Goal: Task Accomplishment & Management: Manage account settings

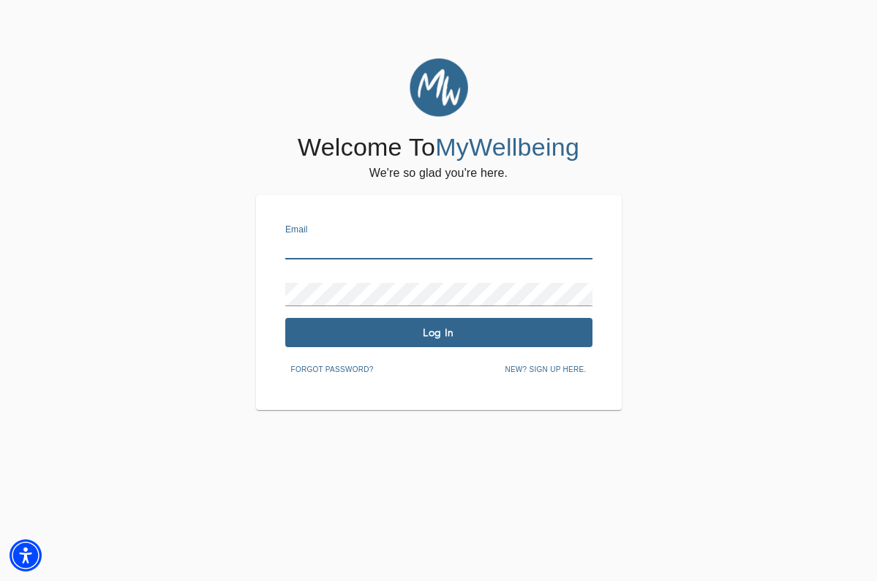
type input "[PERSON_NAME][EMAIL_ADDRESS][PERSON_NAME][DOMAIN_NAME]"
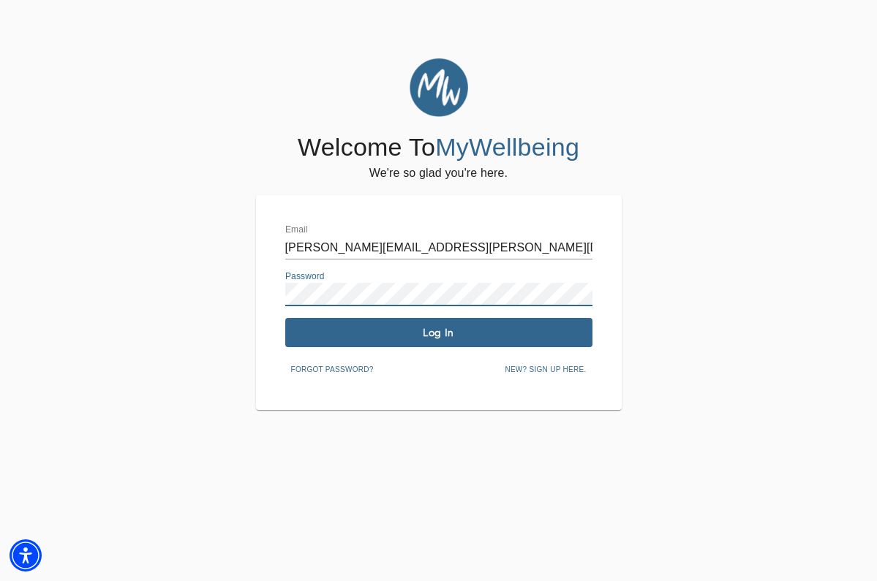
click at [348, 338] on span "Log In" at bounding box center [438, 333] width 295 height 14
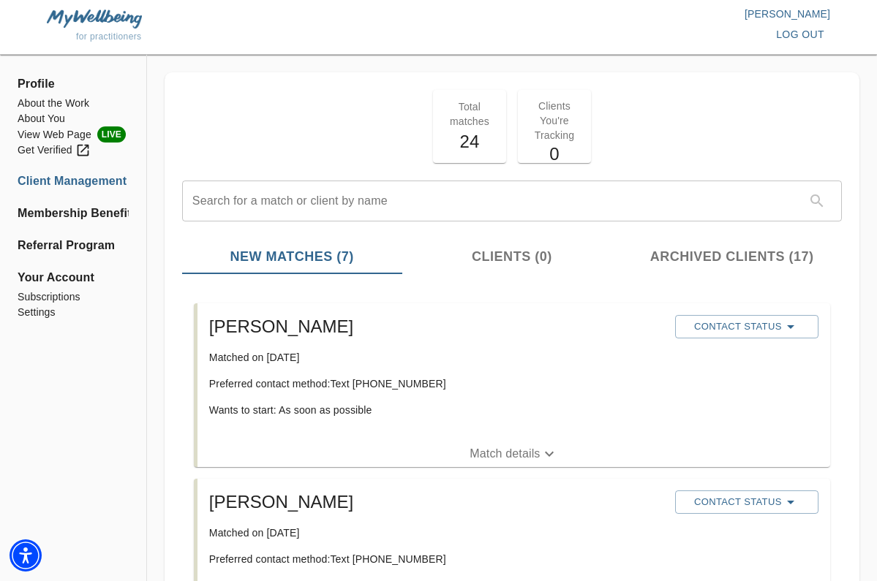
click at [497, 460] on p "Match details" at bounding box center [504, 454] width 70 height 18
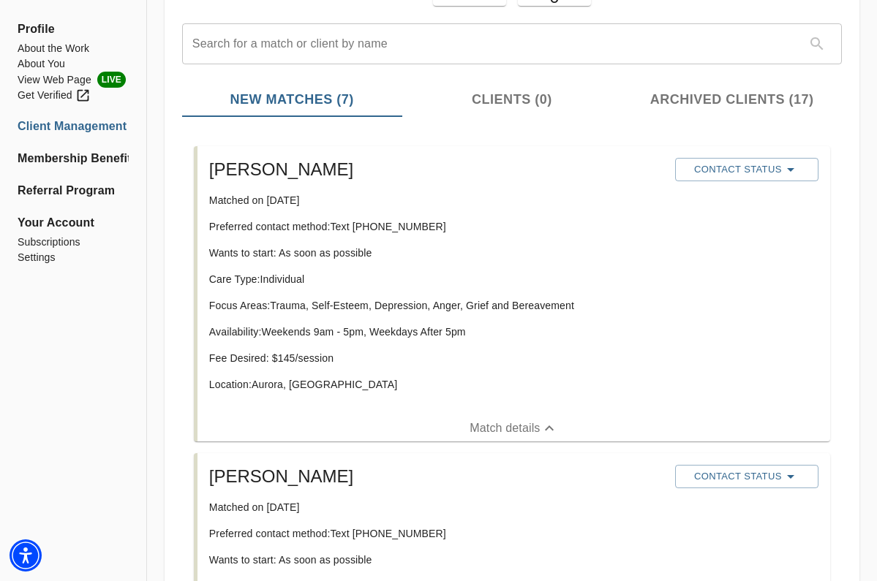
scroll to position [623, 0]
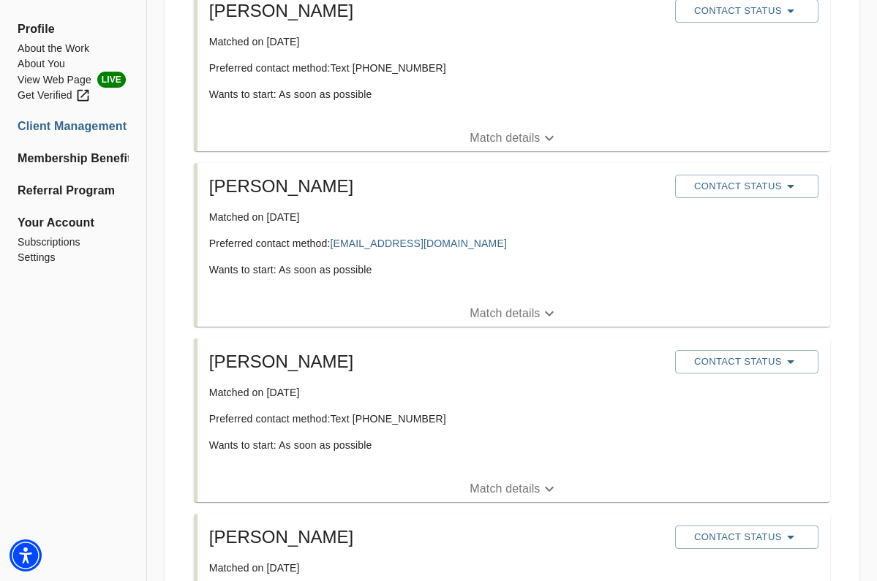
click at [546, 306] on icon "button" at bounding box center [549, 314] width 18 height 18
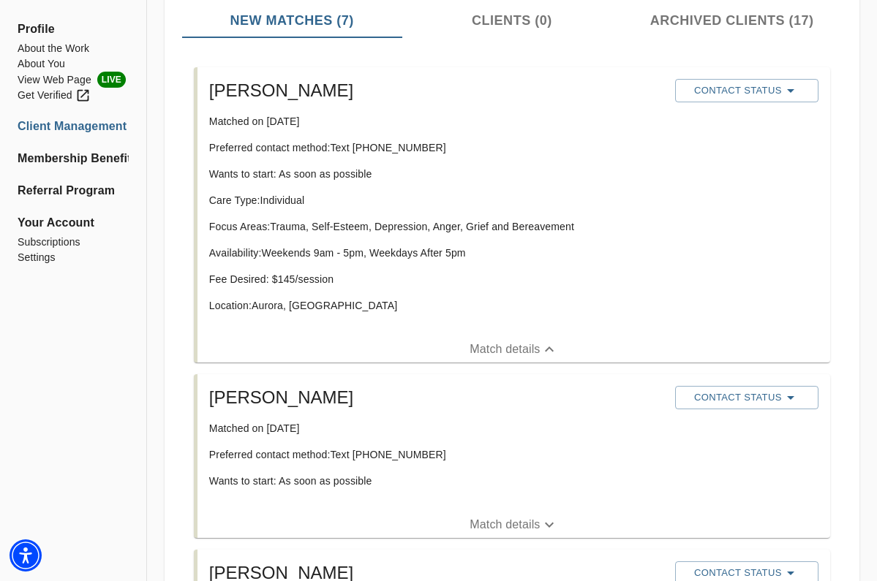
scroll to position [265, 0]
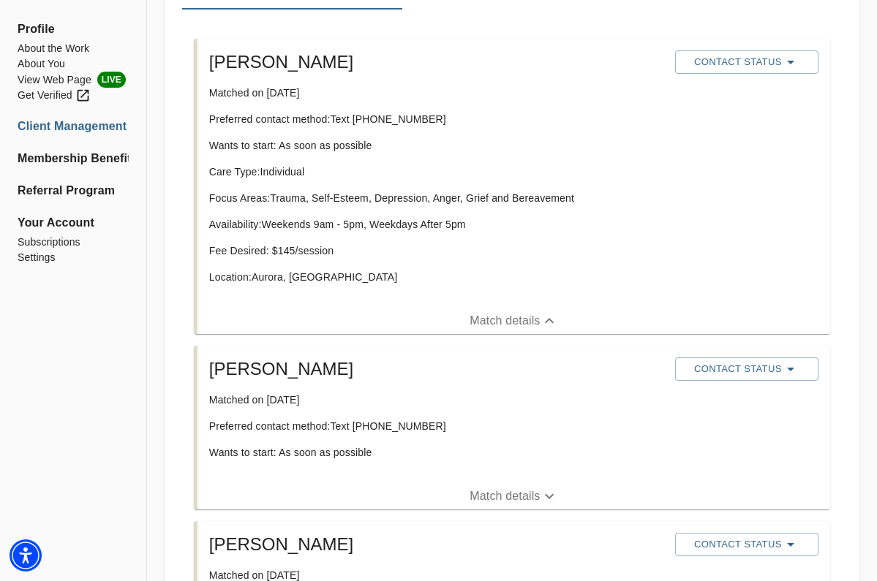
click at [508, 497] on p "Match details" at bounding box center [504, 497] width 70 height 18
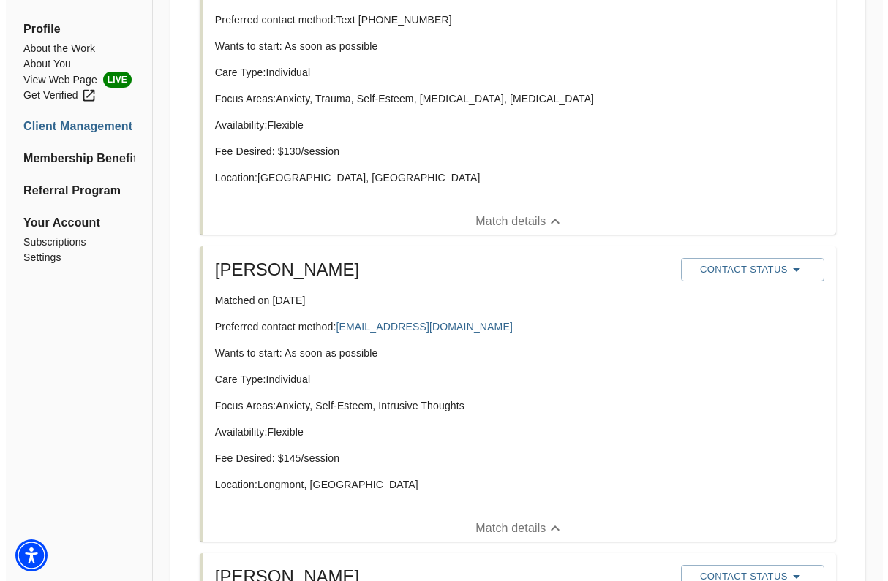
scroll to position [557, 0]
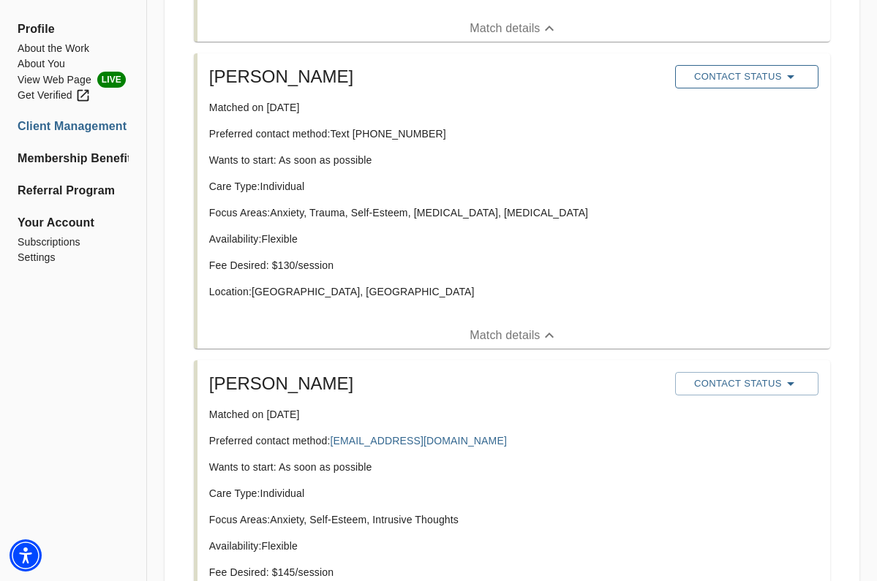
click at [760, 68] on span "Contact Status" at bounding box center [746, 77] width 129 height 18
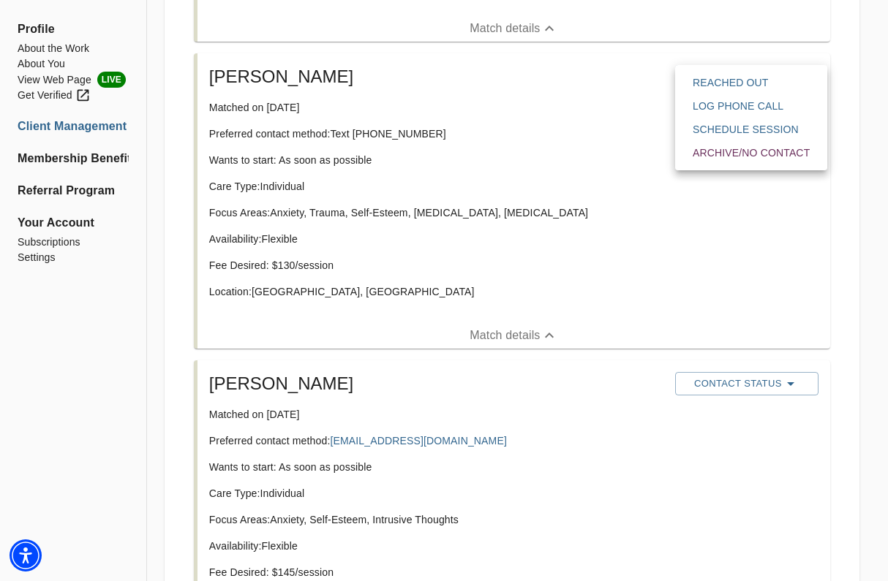
click at [746, 80] on span "Reached Out" at bounding box center [751, 82] width 117 height 15
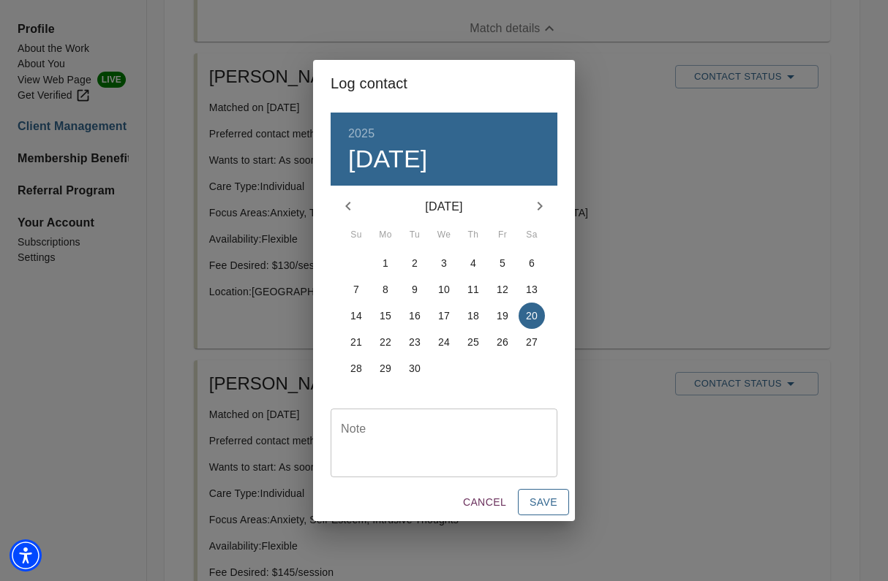
click at [547, 502] on span "Save" at bounding box center [543, 503] width 28 height 18
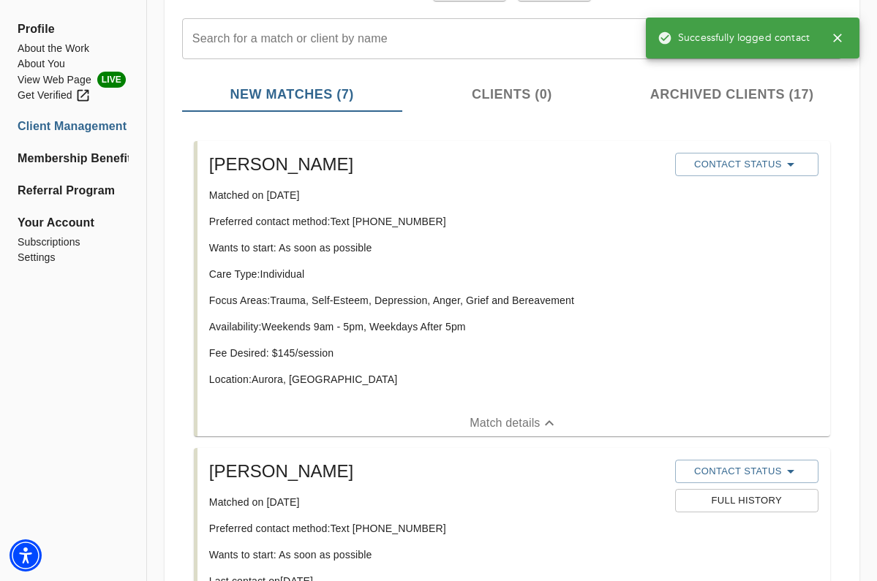
scroll to position [0, 0]
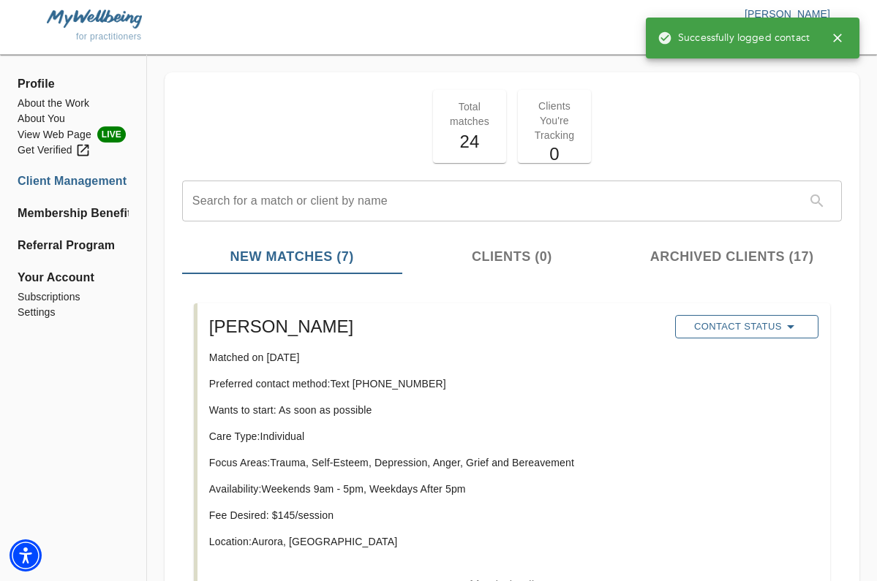
click at [762, 323] on span "Contact Status" at bounding box center [746, 327] width 129 height 18
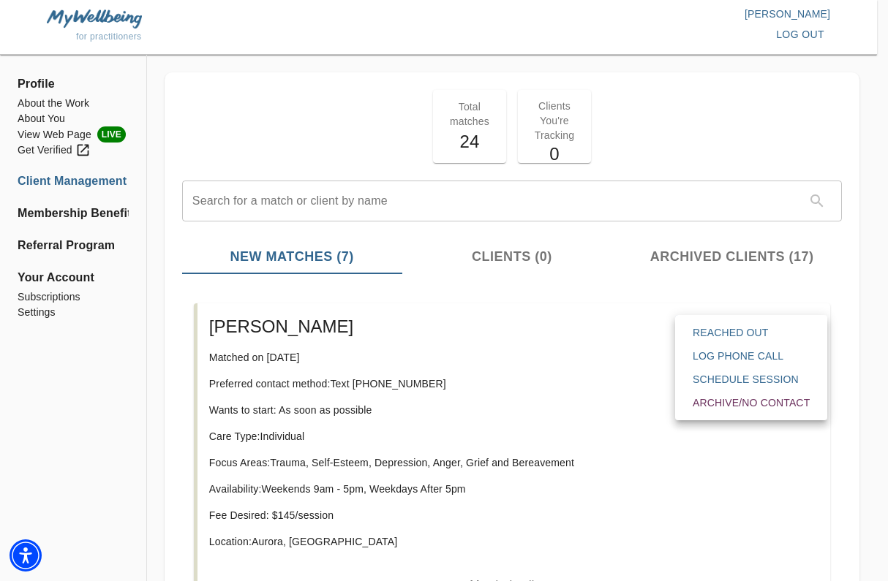
click at [738, 332] on span "Reached Out" at bounding box center [751, 332] width 117 height 15
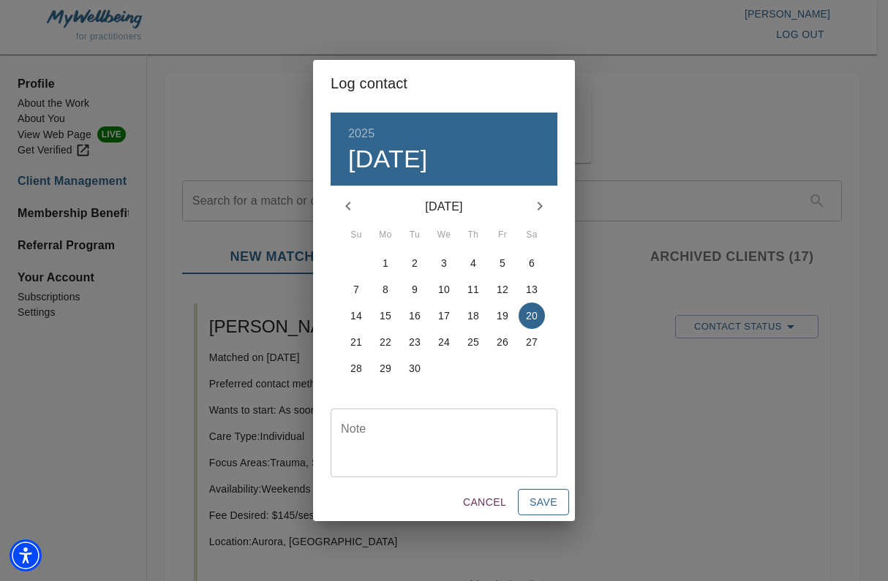
click at [543, 508] on span "Save" at bounding box center [543, 503] width 28 height 18
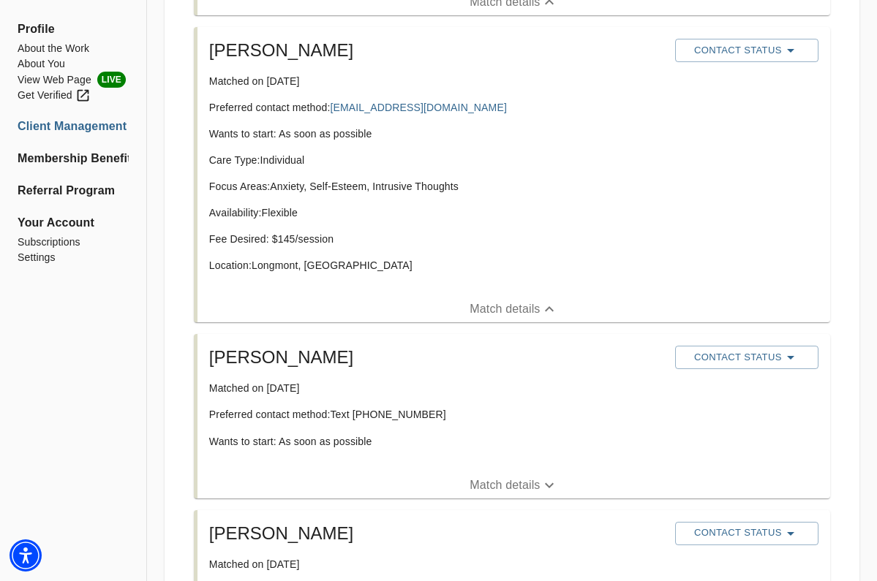
scroll to position [1038, 0]
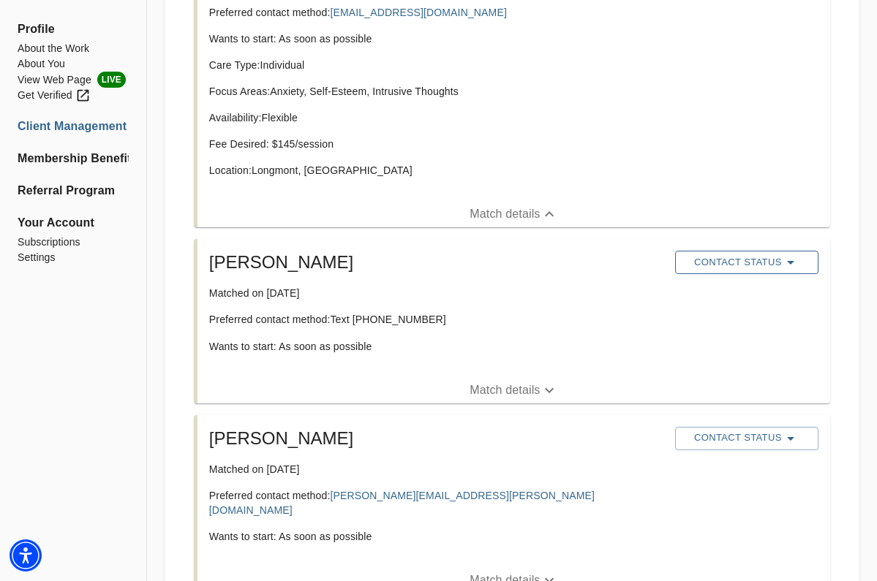
click at [739, 265] on span "Contact Status" at bounding box center [746, 263] width 129 height 18
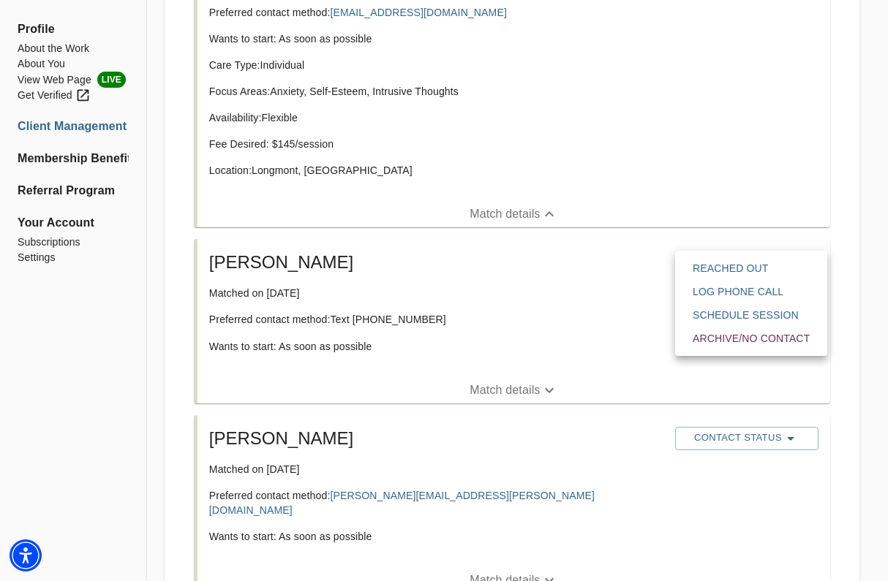
click at [591, 278] on div at bounding box center [444, 290] width 888 height 581
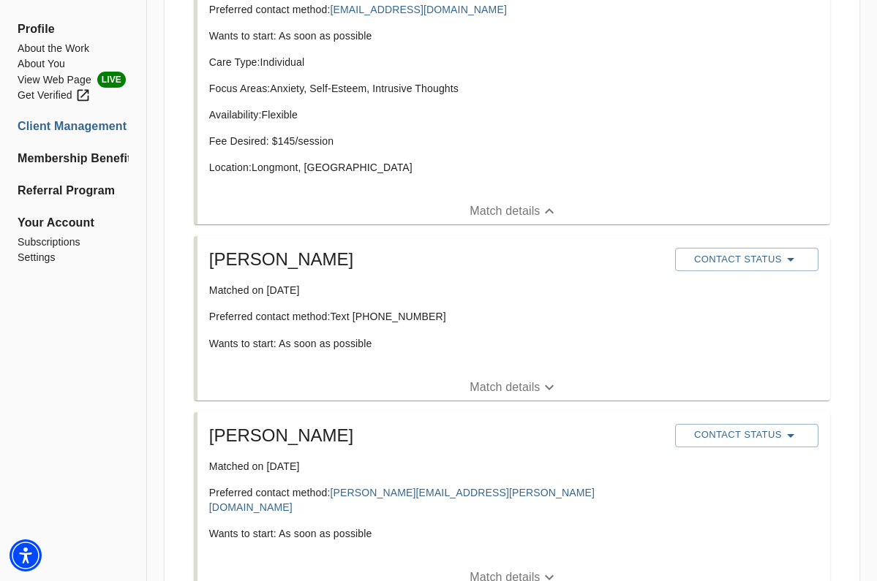
scroll to position [1134, 0]
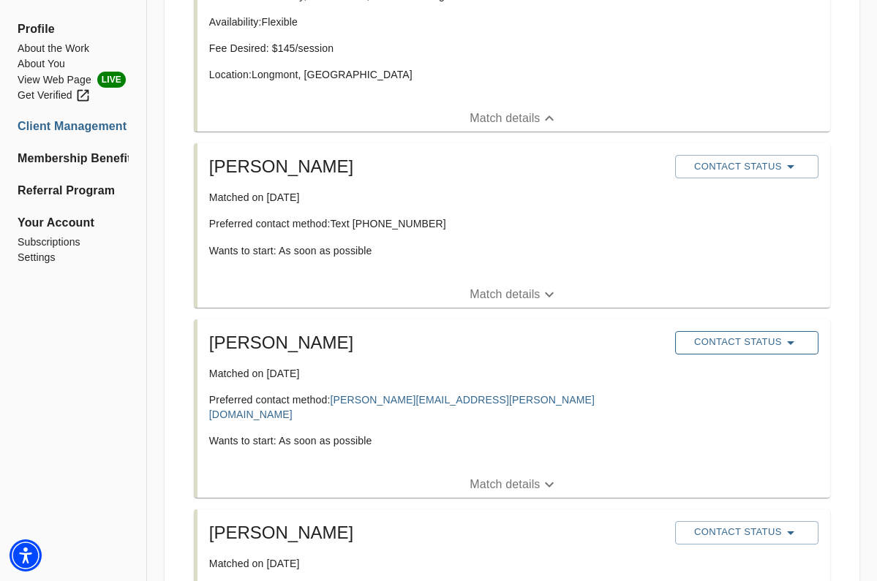
click at [687, 337] on span "Contact Status" at bounding box center [746, 343] width 129 height 18
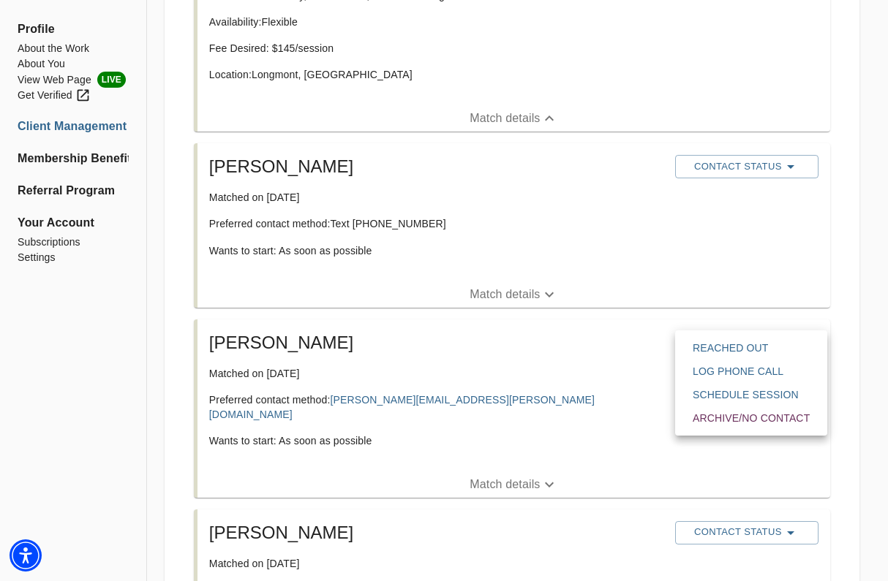
click at [687, 337] on button "Reached Out" at bounding box center [751, 347] width 140 height 23
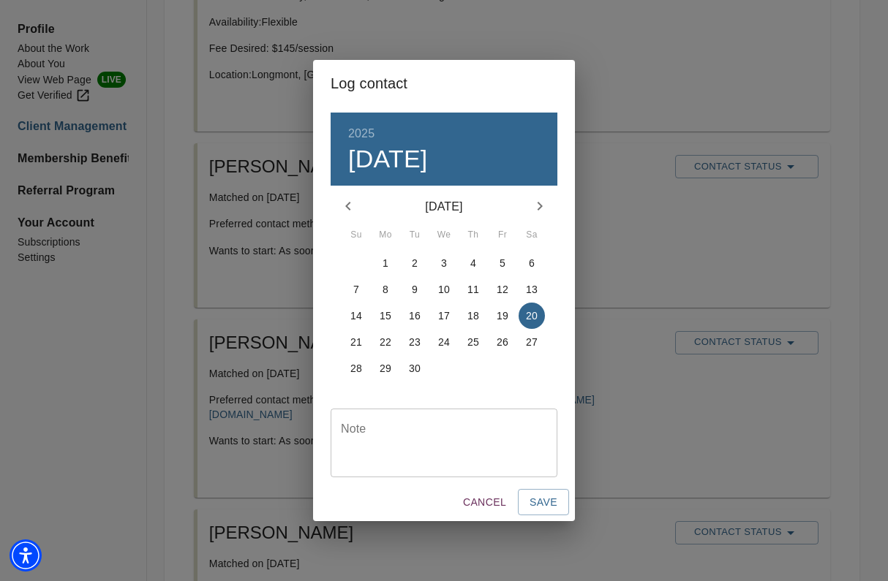
click at [348, 208] on icon "button" at bounding box center [347, 206] width 5 height 9
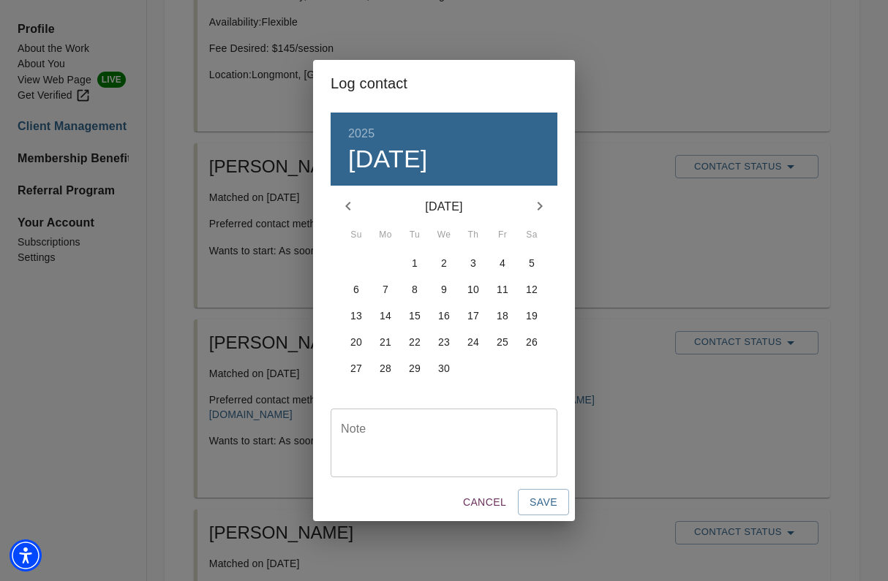
click at [348, 208] on icon "button" at bounding box center [347, 206] width 5 height 9
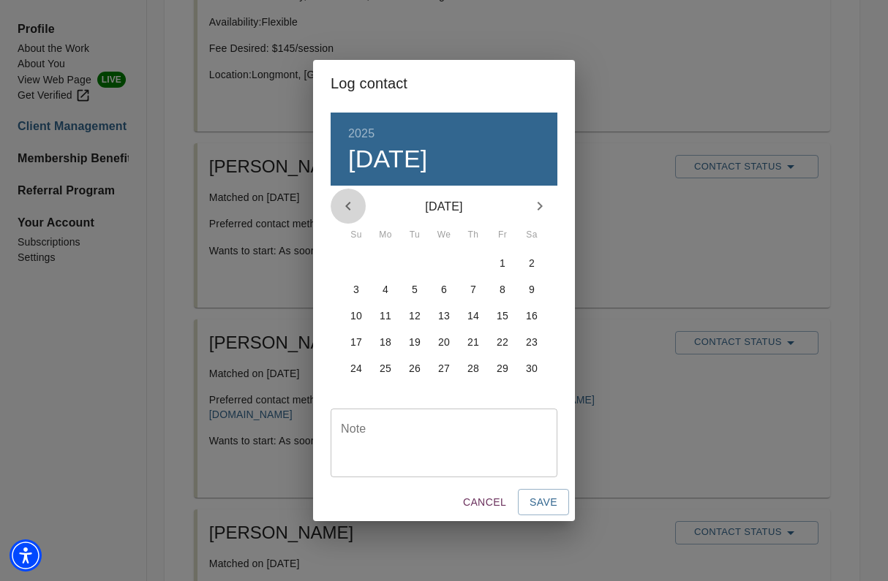
click at [348, 208] on icon "button" at bounding box center [347, 206] width 5 height 9
click at [535, 203] on icon "button" at bounding box center [540, 206] width 18 height 18
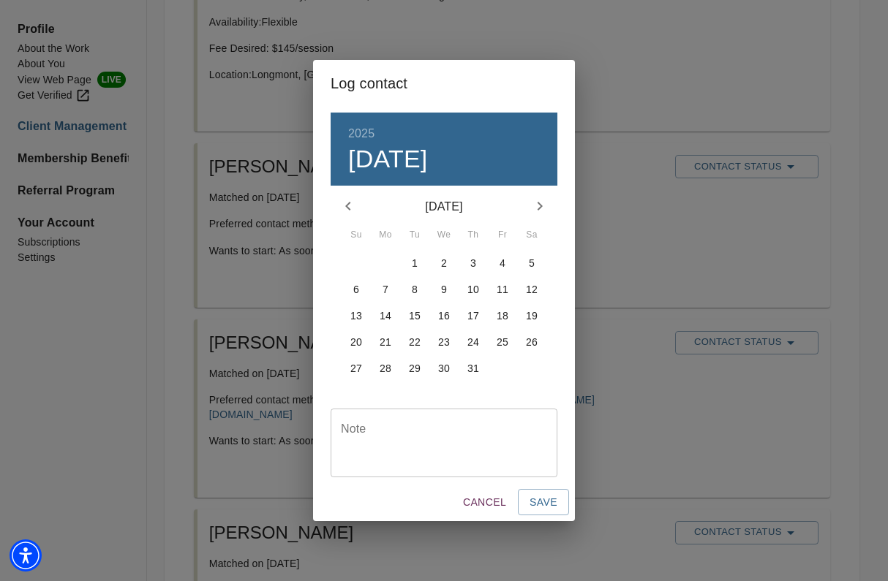
click at [430, 342] on div "23" at bounding box center [443, 342] width 29 height 26
click at [530, 496] on span "Save" at bounding box center [543, 503] width 28 height 18
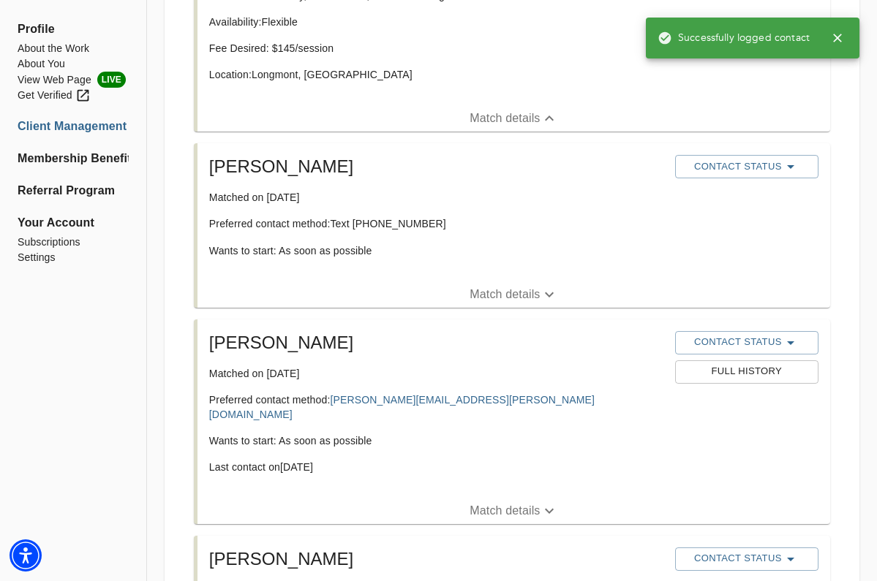
scroll to position [1428, 0]
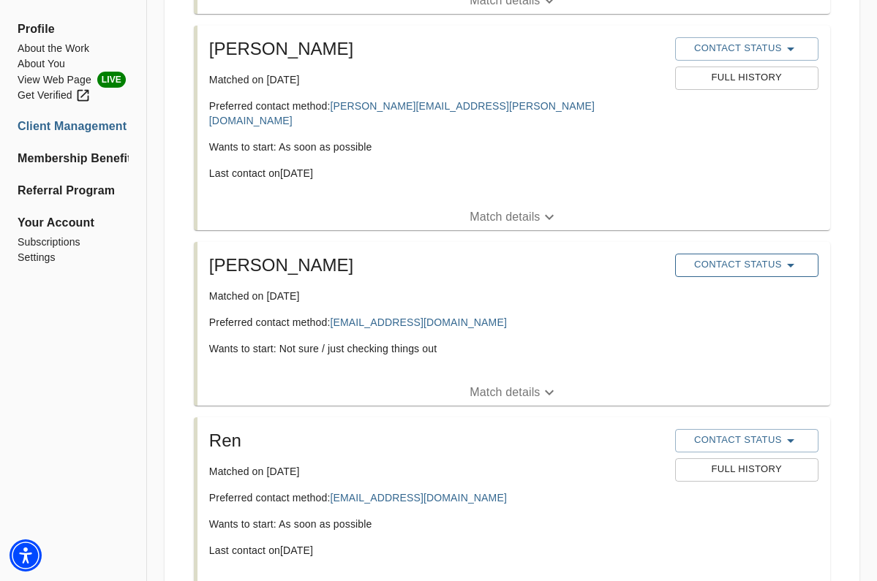
click at [705, 257] on span "Contact Status" at bounding box center [746, 266] width 129 height 18
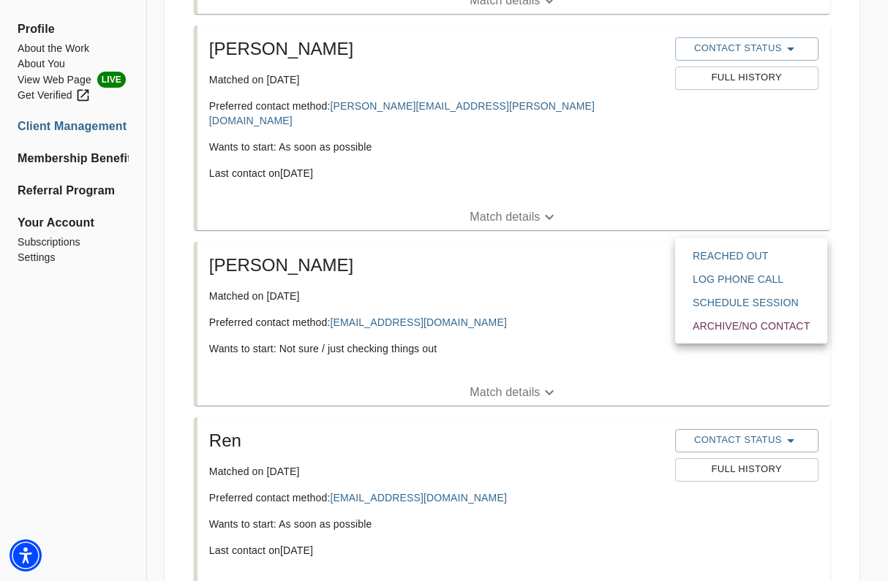
click at [704, 260] on span "Reached Out" at bounding box center [751, 256] width 117 height 15
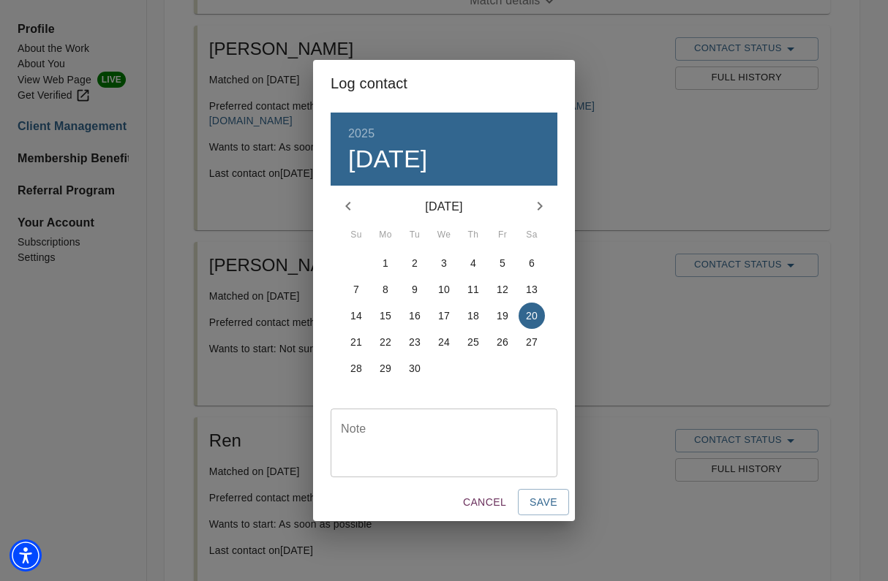
click at [352, 205] on icon "button" at bounding box center [348, 206] width 18 height 18
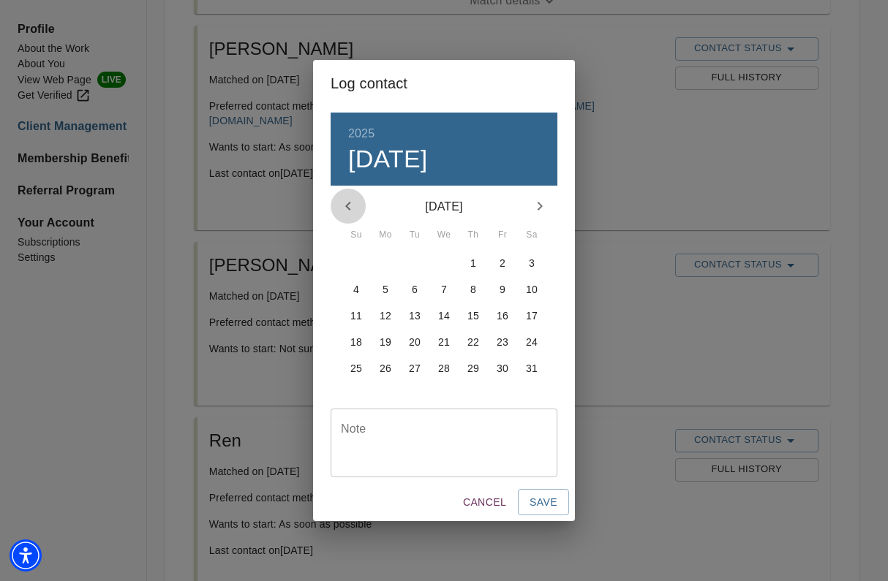
click at [352, 205] on icon "button" at bounding box center [348, 206] width 18 height 18
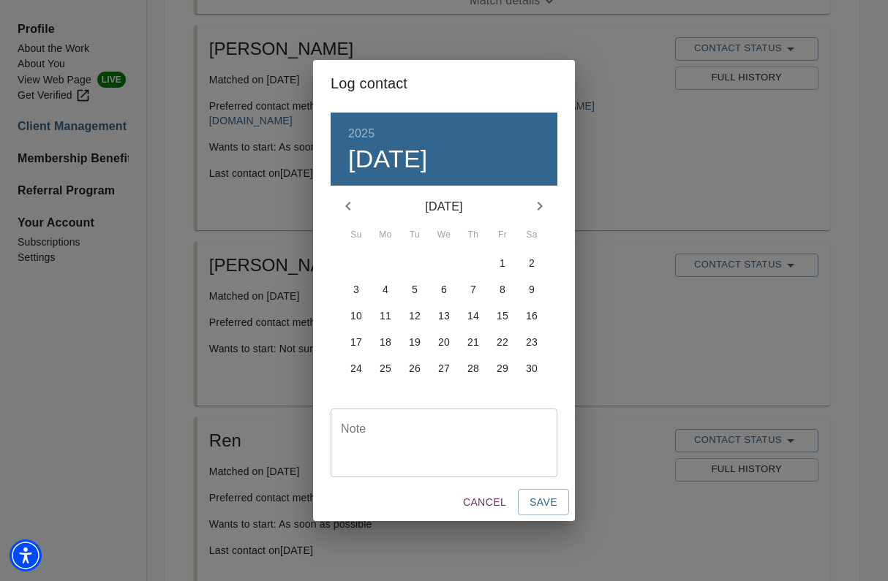
click at [352, 205] on icon "button" at bounding box center [348, 206] width 18 height 18
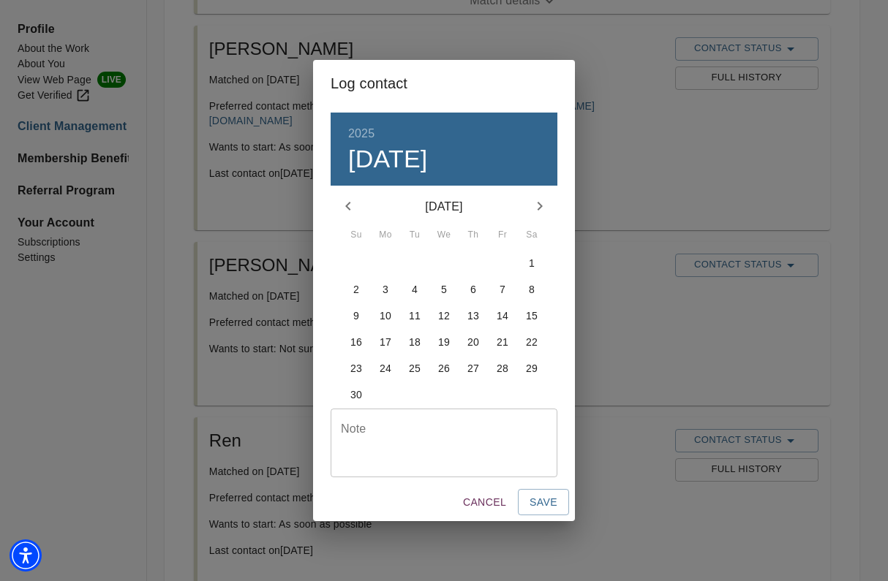
click at [352, 205] on icon "button" at bounding box center [348, 206] width 18 height 18
click at [538, 203] on icon "button" at bounding box center [539, 206] width 5 height 9
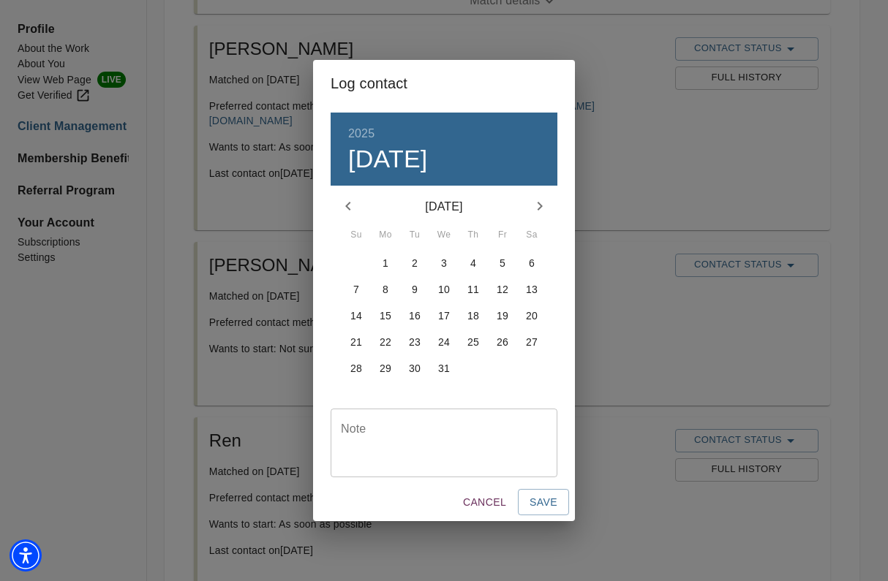
click at [538, 203] on icon "button" at bounding box center [539, 206] width 5 height 9
click at [336, 203] on button "button" at bounding box center [348, 206] width 35 height 35
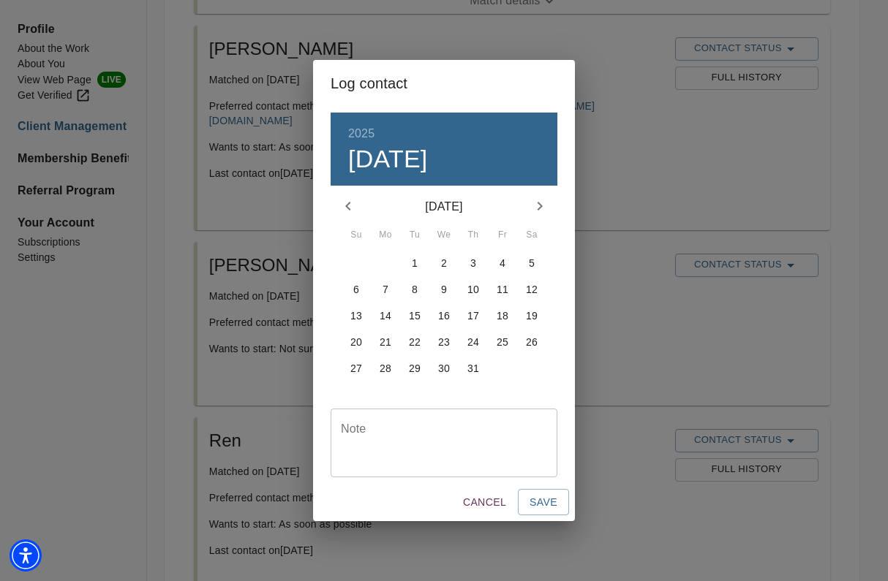
click at [442, 264] on p "2" at bounding box center [444, 263] width 6 height 15
click at [532, 503] on span "Save" at bounding box center [543, 503] width 28 height 18
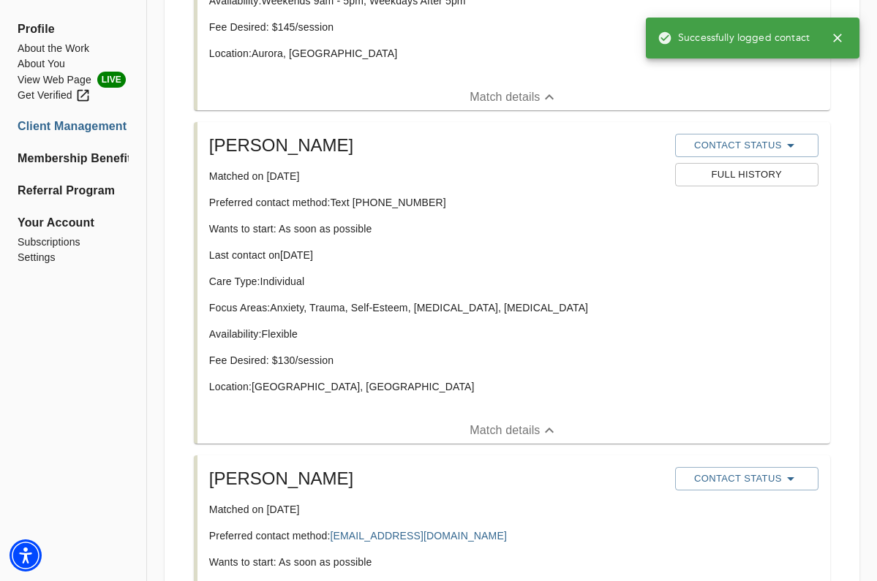
scroll to position [0, 0]
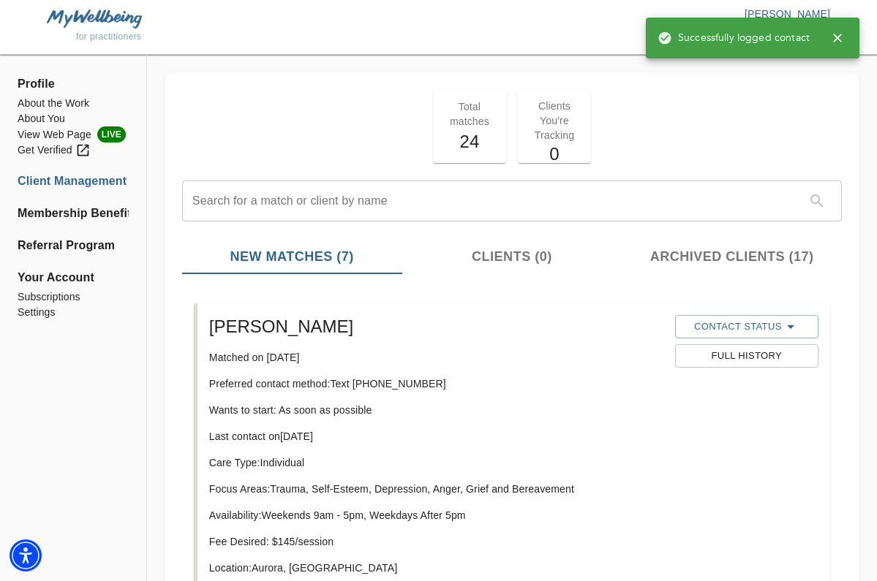
click at [563, 317] on h5 "[PERSON_NAME]" at bounding box center [436, 326] width 454 height 23
